Goal: Entertainment & Leisure: Consume media (video, audio)

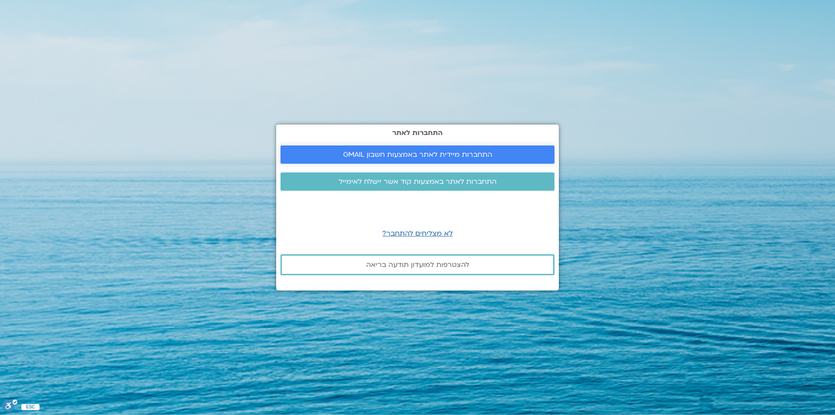
click at [414, 152] on span "התחברות מיידית לאתר באמצעות חשבון GMAIL" at bounding box center [417, 155] width 149 height 8
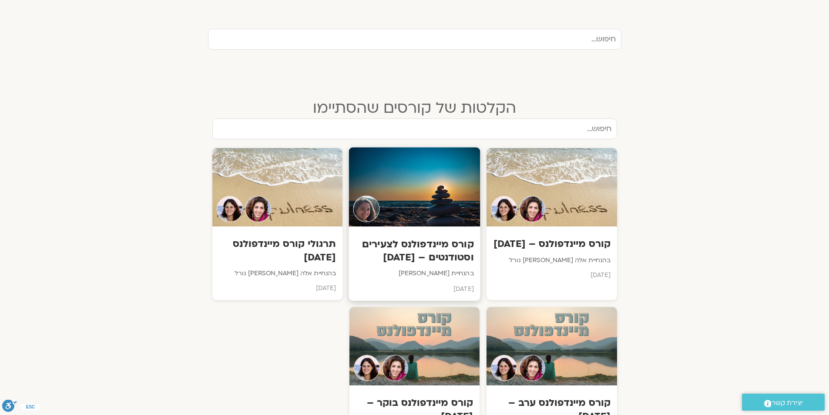
scroll to position [305, 0]
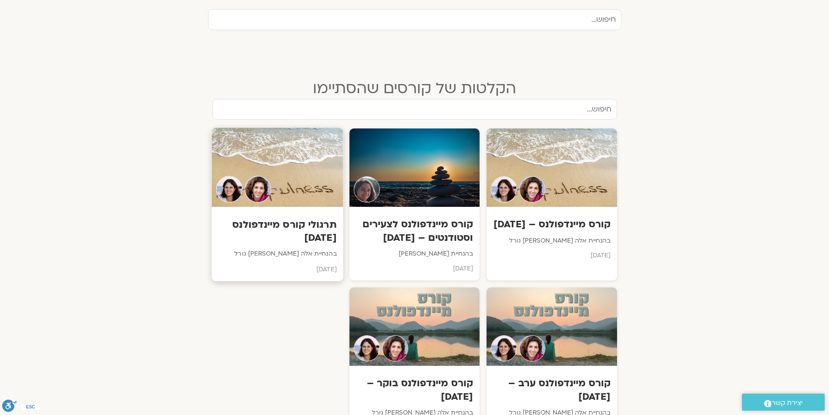
click at [285, 222] on h3 "תרגולי קורס מיינדפולנס [DATE]" at bounding box center [277, 231] width 118 height 27
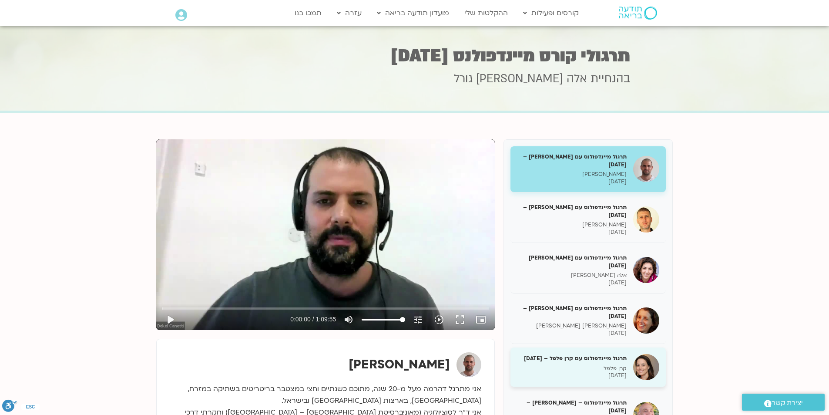
click at [600, 362] on h5 "תרגול מיינדפולנס עם קרן פלפל – [DATE]" at bounding box center [572, 358] width 110 height 8
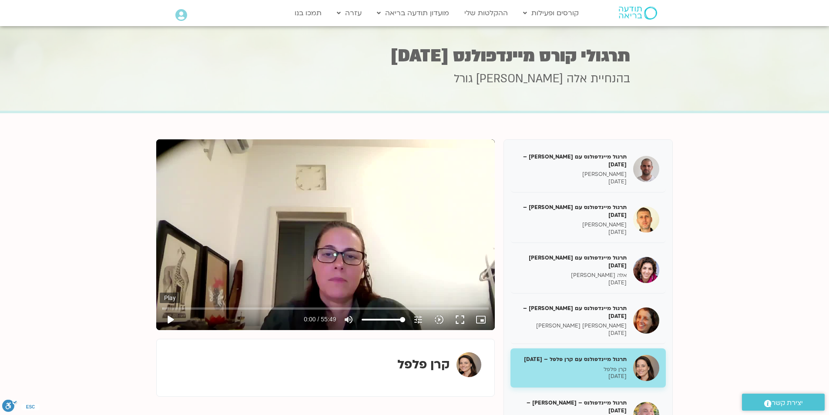
click at [168, 317] on button "play_arrow" at bounding box center [170, 319] width 21 height 21
click at [175, 306] on input "Seek" at bounding box center [325, 307] width 326 height 5
click at [166, 305] on input "Seek" at bounding box center [325, 307] width 326 height 5
click at [167, 306] on input "Seek" at bounding box center [325, 307] width 326 height 5
click at [169, 317] on button "pause" at bounding box center [170, 319] width 21 height 21
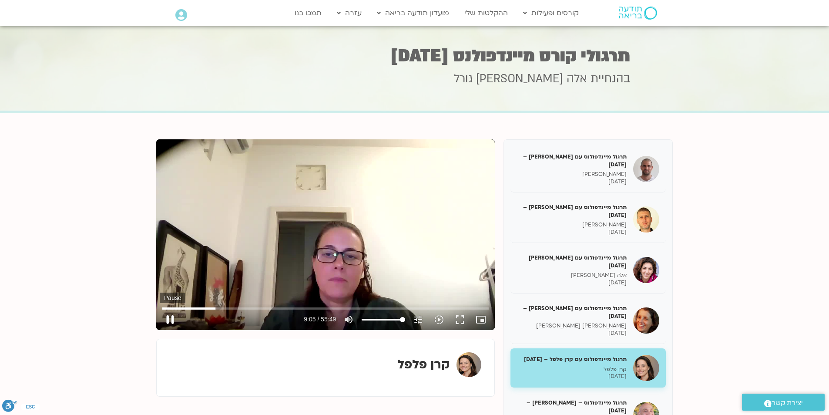
type input "546.111969"
